Goal: Task Accomplishment & Management: Complete application form

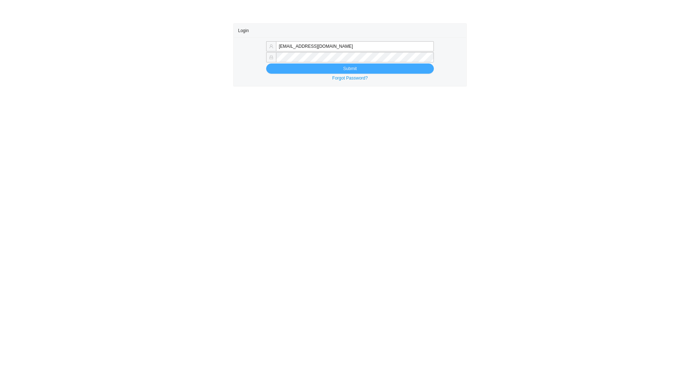
type input "[EMAIL_ADDRESS][DOMAIN_NAME]"
click at [299, 71] on button "Submit" at bounding box center [350, 68] width 168 height 10
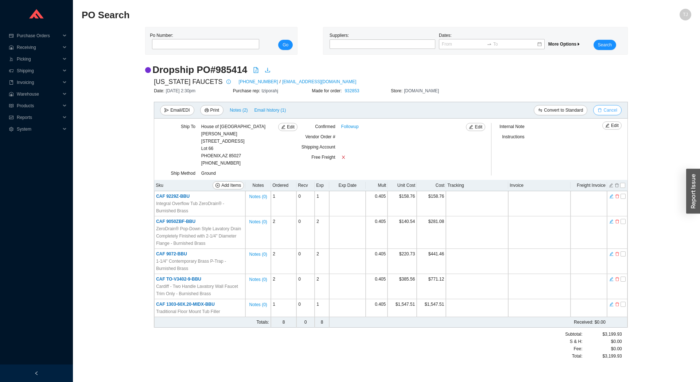
click at [618, 108] on button "Cancel" at bounding box center [607, 110] width 28 height 10
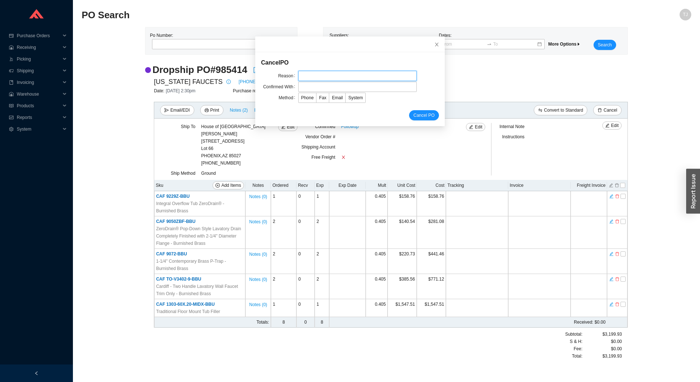
click at [340, 76] on input "text" at bounding box center [357, 76] width 118 height 10
type input "EDI issue"
click at [322, 88] on input "text" at bounding box center [357, 87] width 118 height 10
type input "Sergio"
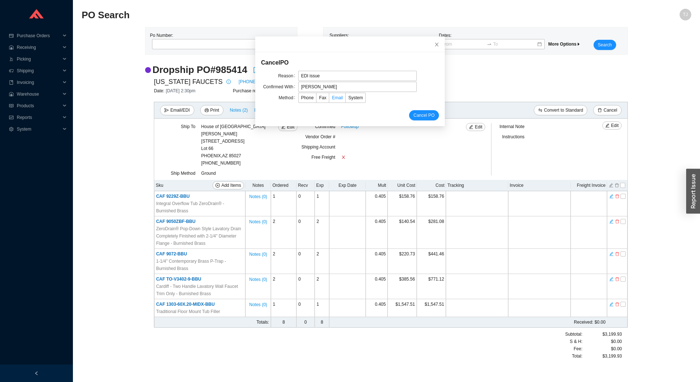
click at [332, 95] on span "Email" at bounding box center [337, 97] width 11 height 5
click at [329, 99] on input "Email" at bounding box center [329, 99] width 0 height 0
click at [413, 115] on span "Cancel PO" at bounding box center [423, 115] width 21 height 7
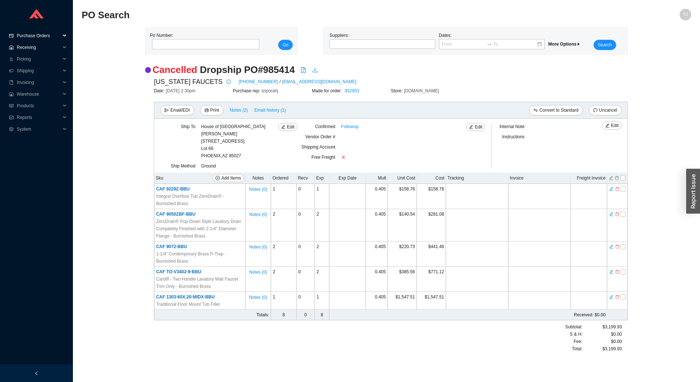
click at [37, 44] on span "Receiving" at bounding box center [39, 48] width 44 height 12
click at [38, 38] on span "Purchase Orders" at bounding box center [39, 36] width 44 height 12
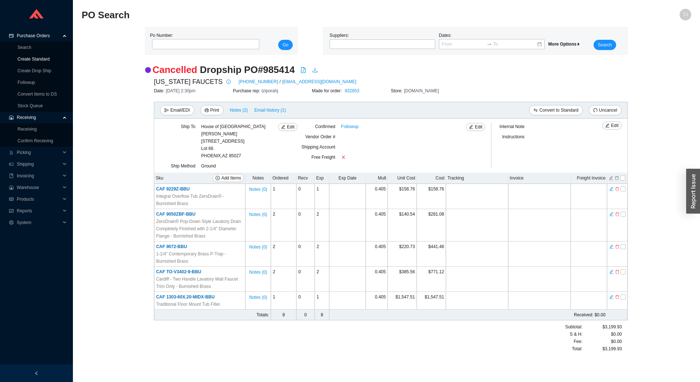
click at [34, 57] on link "Create Standard" at bounding box center [33, 58] width 32 height 5
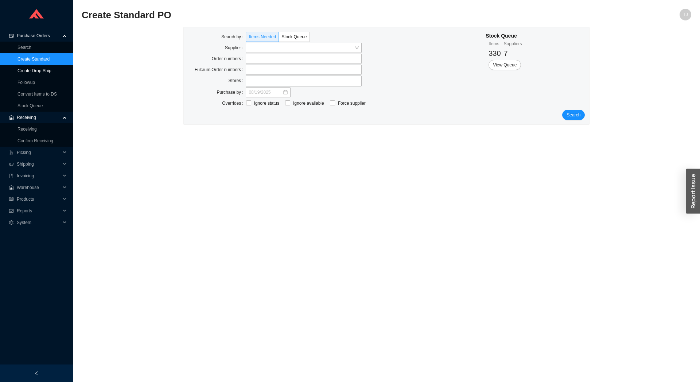
click at [32, 69] on link "Create Drop Ship" at bounding box center [34, 70] width 34 height 5
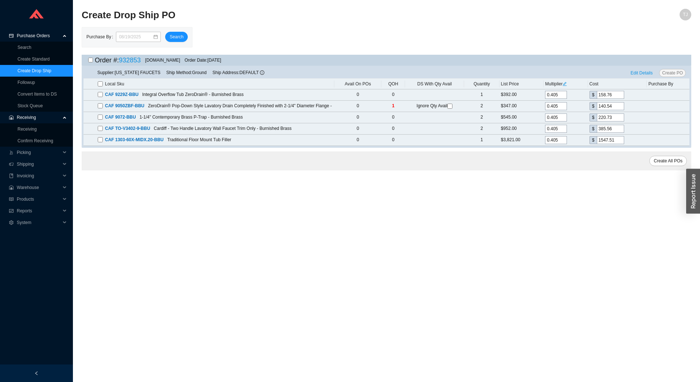
click at [89, 59] on input "checkbox" at bounding box center [90, 60] width 5 height 5
checkbox input "true"
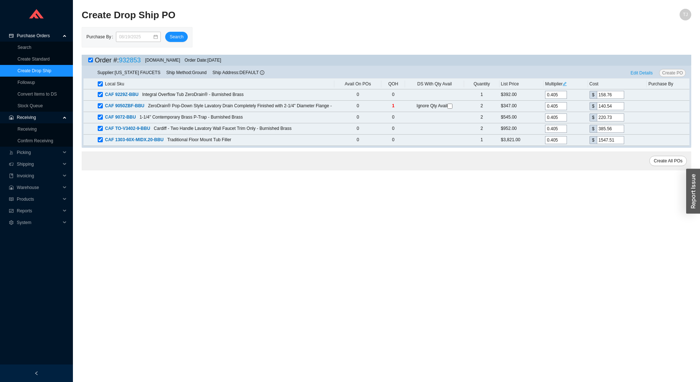
checkbox input "true"
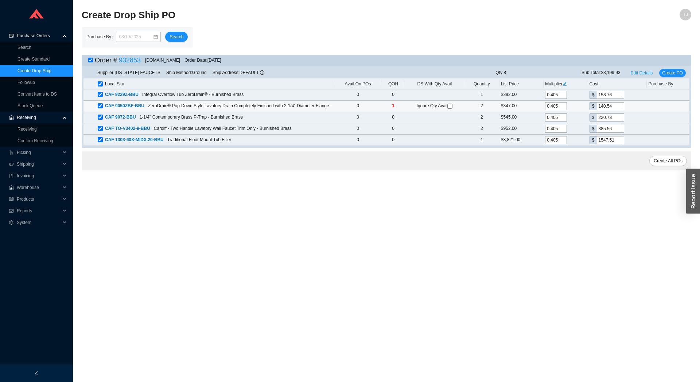
click at [452, 107] on input "checkbox" at bounding box center [449, 106] width 5 height 5
checkbox input "true"
click at [669, 74] on span "Create PO" at bounding box center [672, 72] width 21 height 7
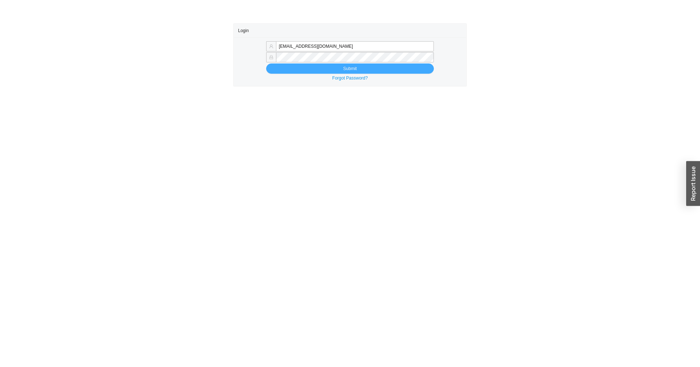
click at [280, 72] on button "Submit" at bounding box center [350, 68] width 168 height 10
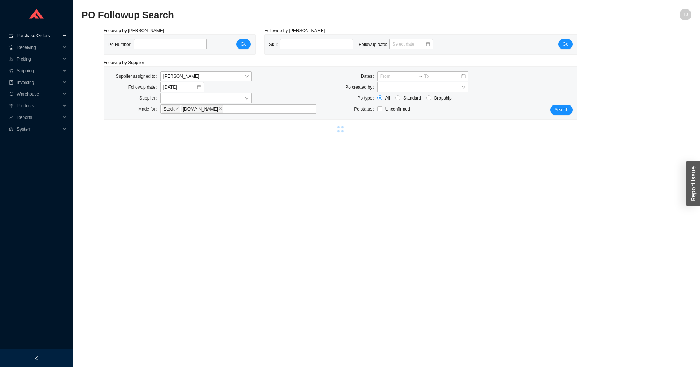
click at [32, 36] on span "Purchase Orders" at bounding box center [39, 36] width 44 height 12
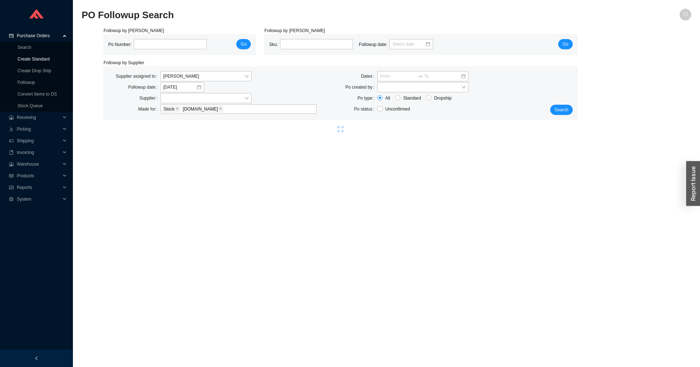
click at [31, 60] on link "Create Standard" at bounding box center [33, 58] width 32 height 5
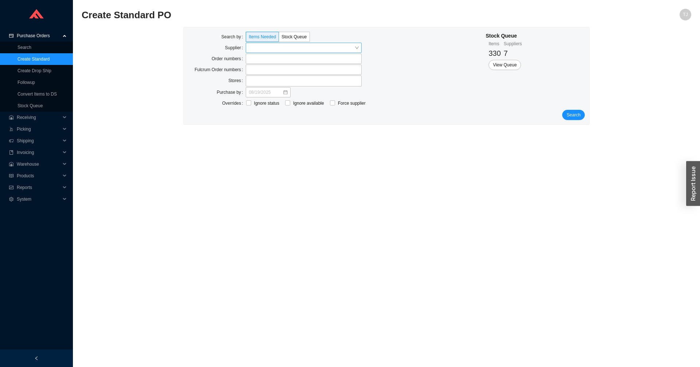
click at [260, 47] on input "search" at bounding box center [302, 47] width 106 height 9
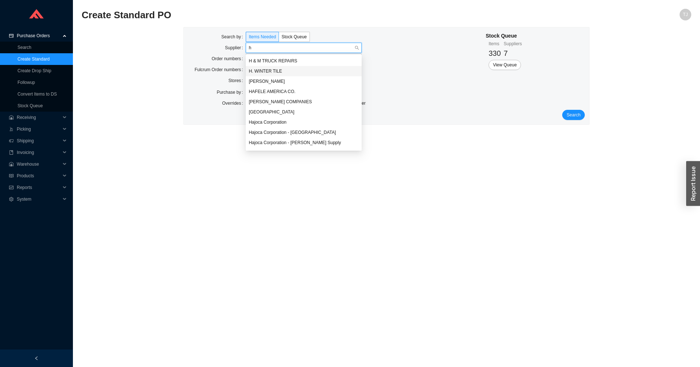
type input "ho"
click at [282, 79] on div "HOME AND STONE" at bounding box center [304, 81] width 110 height 7
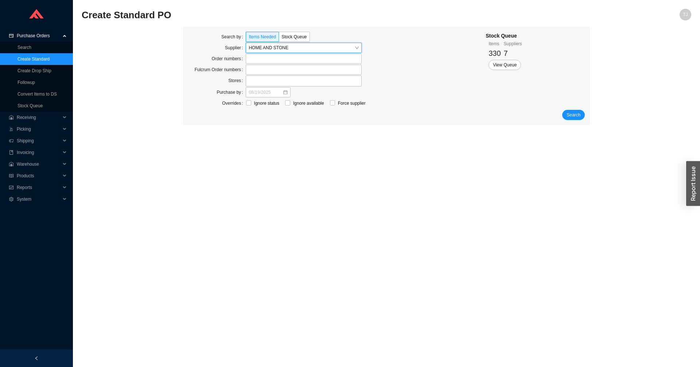
click at [586, 115] on div "Search by Items Needed Stock Queue Supplier HOME AND STONE HOME AND STONE Order…" at bounding box center [387, 75] width 406 height 97
click at [577, 116] on span "Search" at bounding box center [573, 114] width 14 height 7
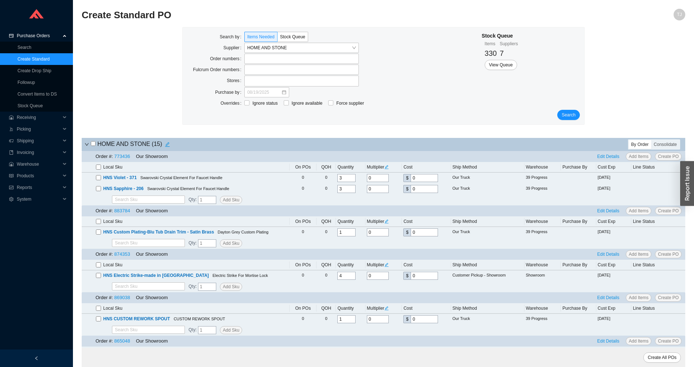
scroll to position [353, 0]
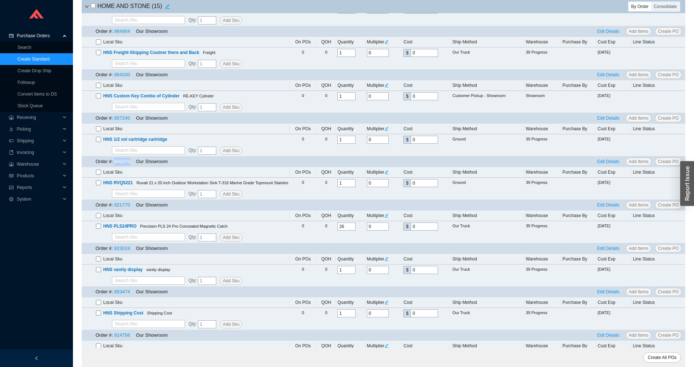
drag, startPoint x: 131, startPoint y: 164, endPoint x: 114, endPoint y: 164, distance: 16.4
click at [114, 164] on div "Order #: 800270 Our Showroom" at bounding box center [132, 161] width 72 height 8
copy link "800270"
